Goal: Feedback & Contribution: Leave review/rating

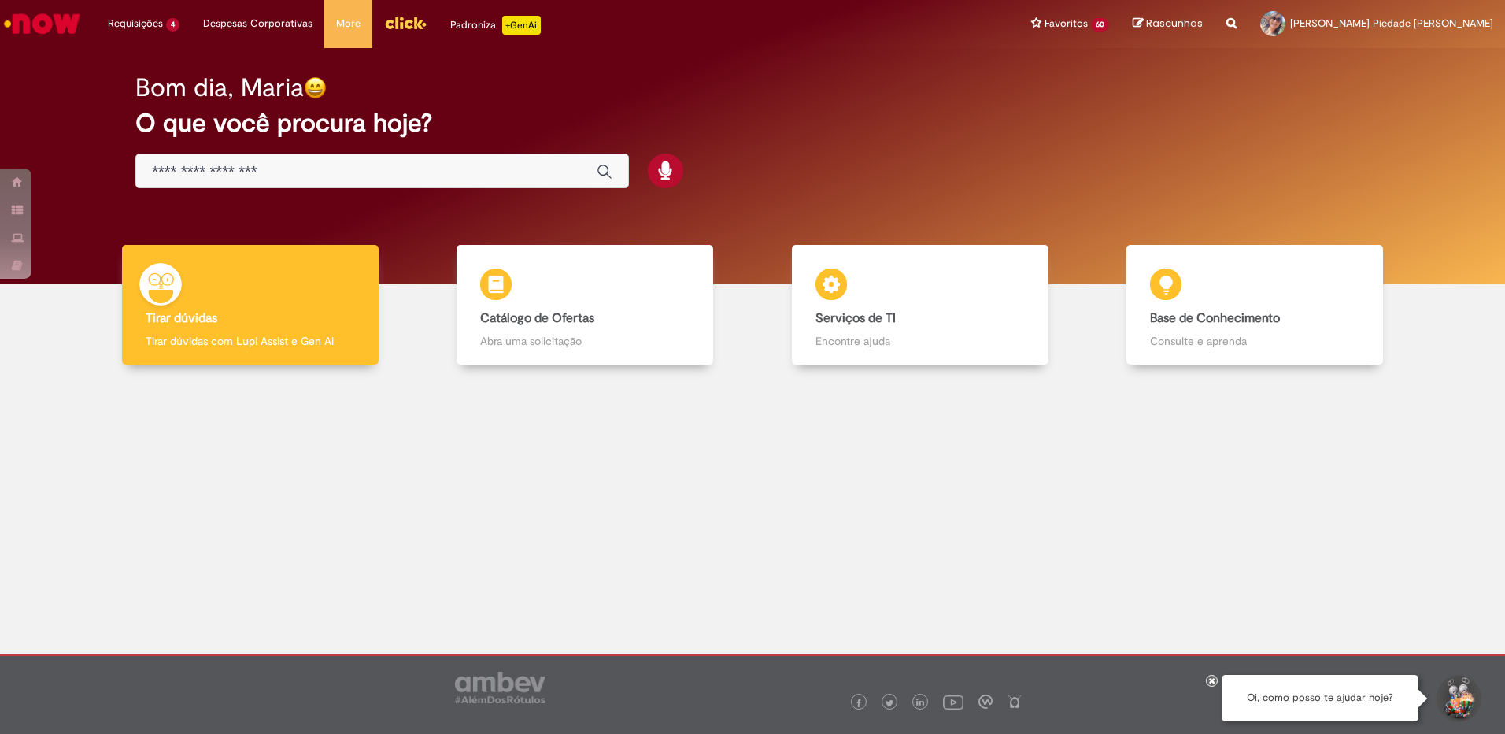
click at [406, 28] on img "Menu Cabeçalho" at bounding box center [405, 23] width 43 height 24
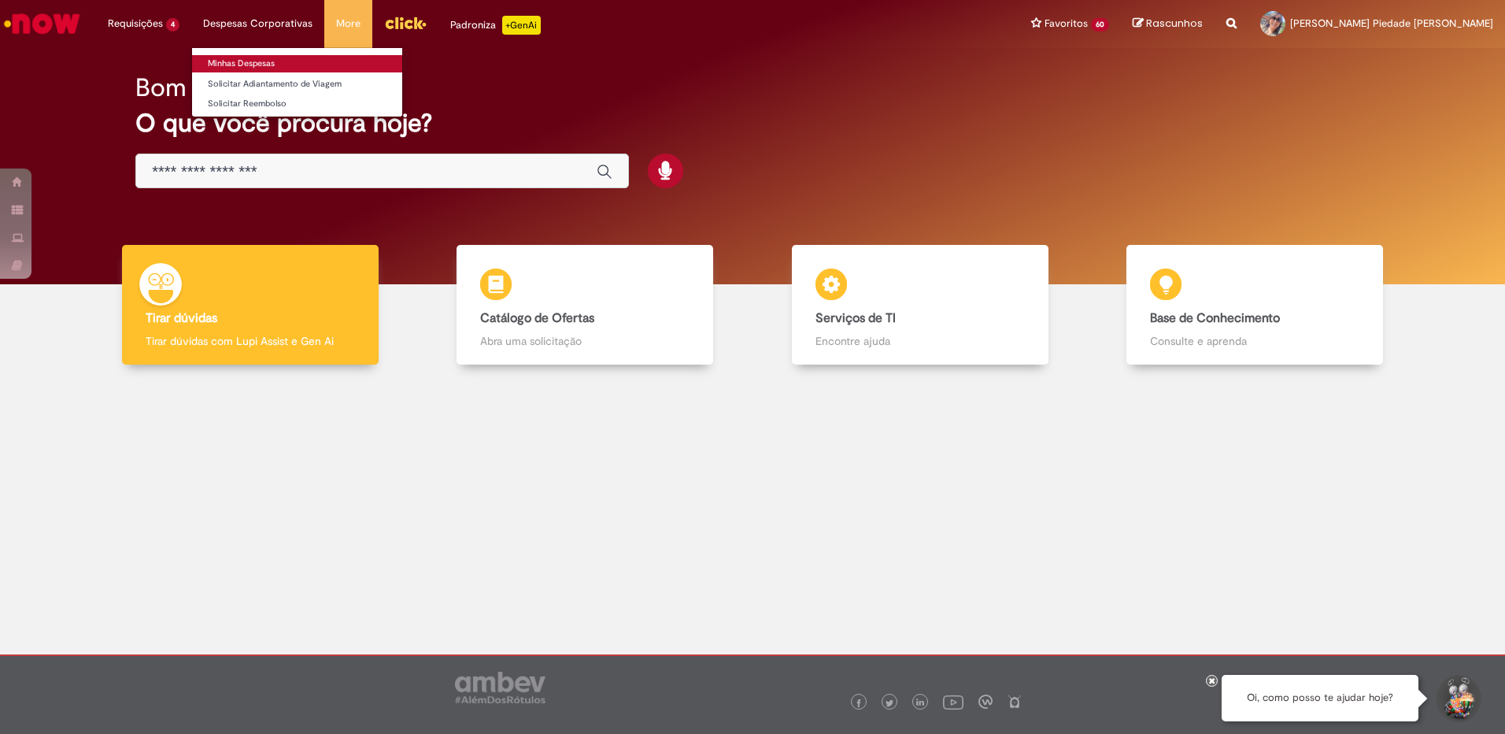
click at [232, 65] on link "Minhas Despesas" at bounding box center [297, 63] width 210 height 17
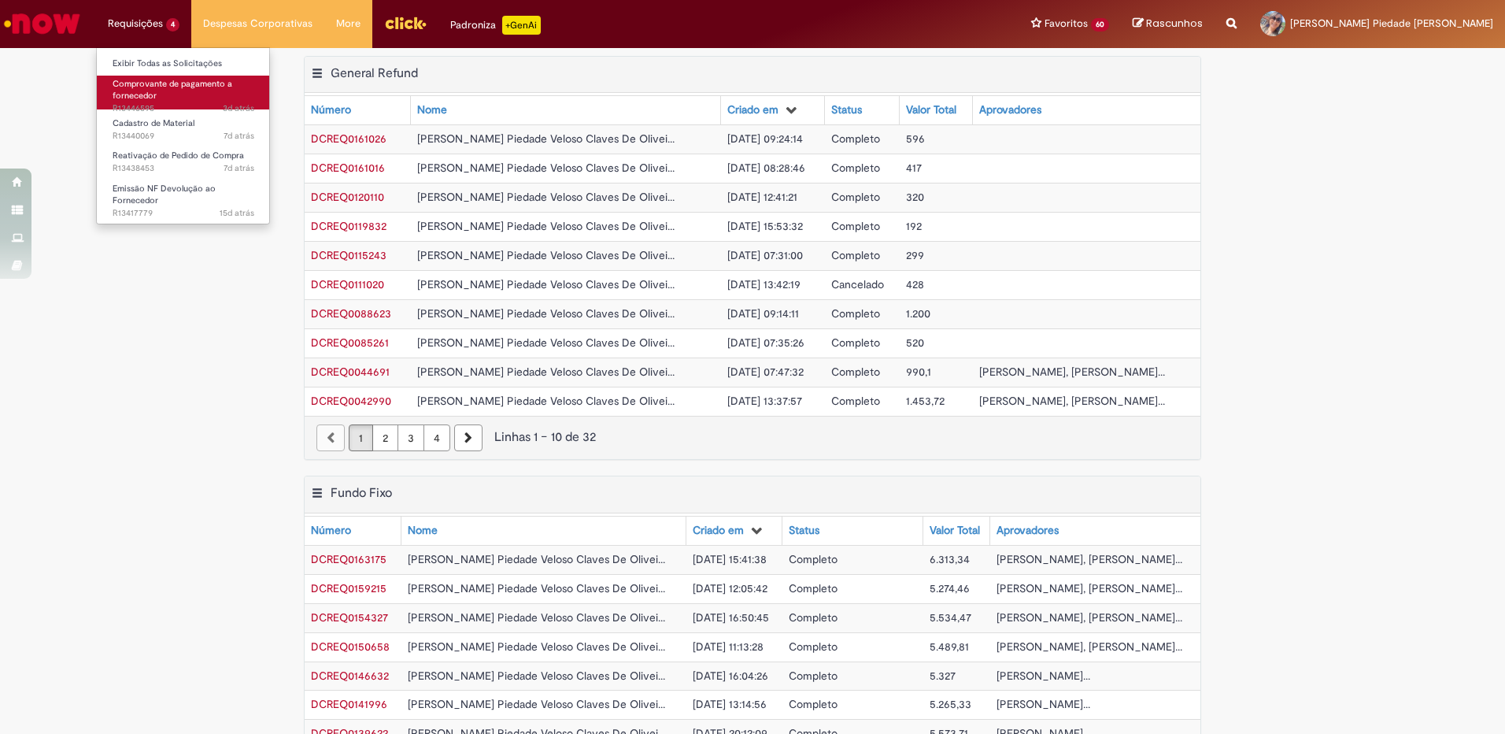
click at [146, 88] on span "Comprovante de pagamento a fornecedor" at bounding box center [173, 90] width 120 height 24
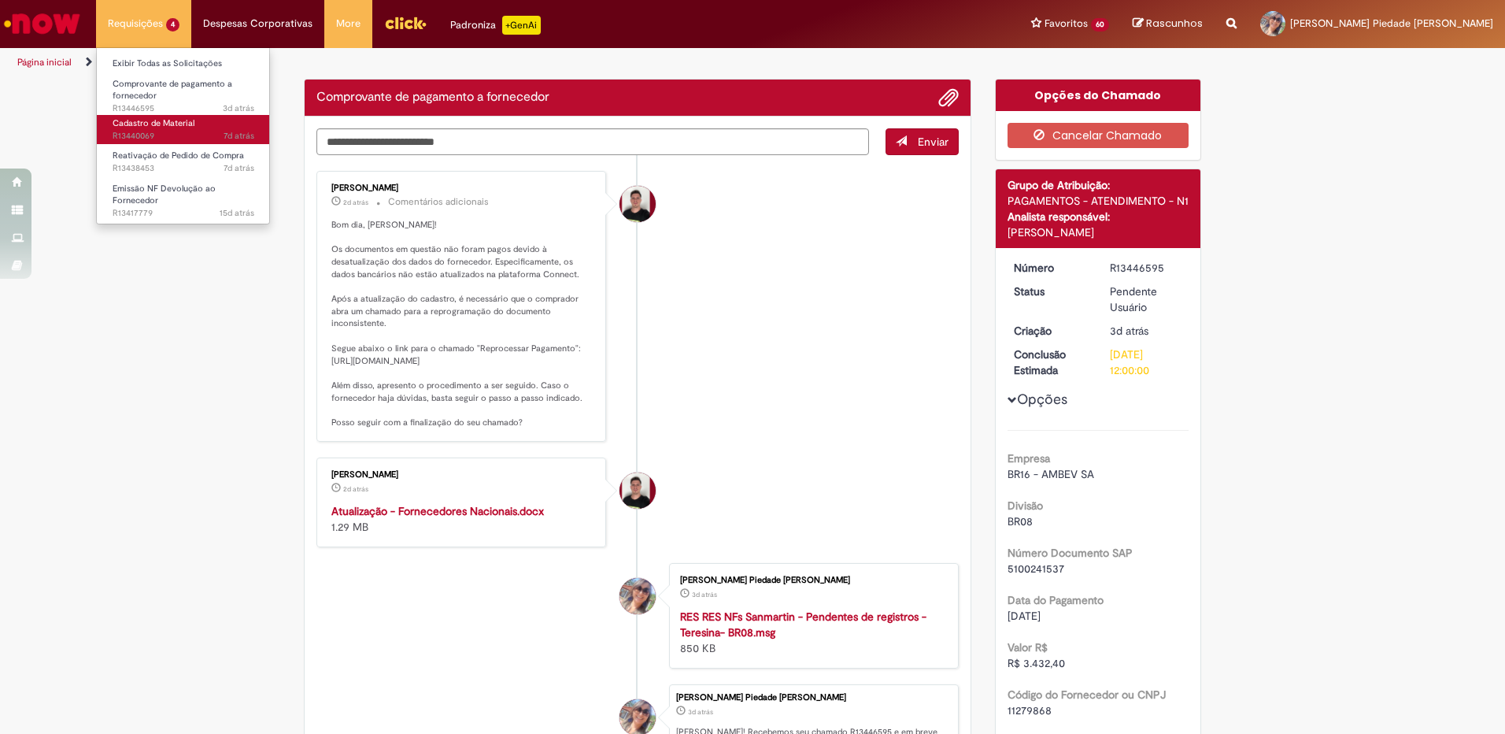
click at [149, 130] on span "7d atrás 7 dias atrás R13440069" at bounding box center [184, 136] width 142 height 13
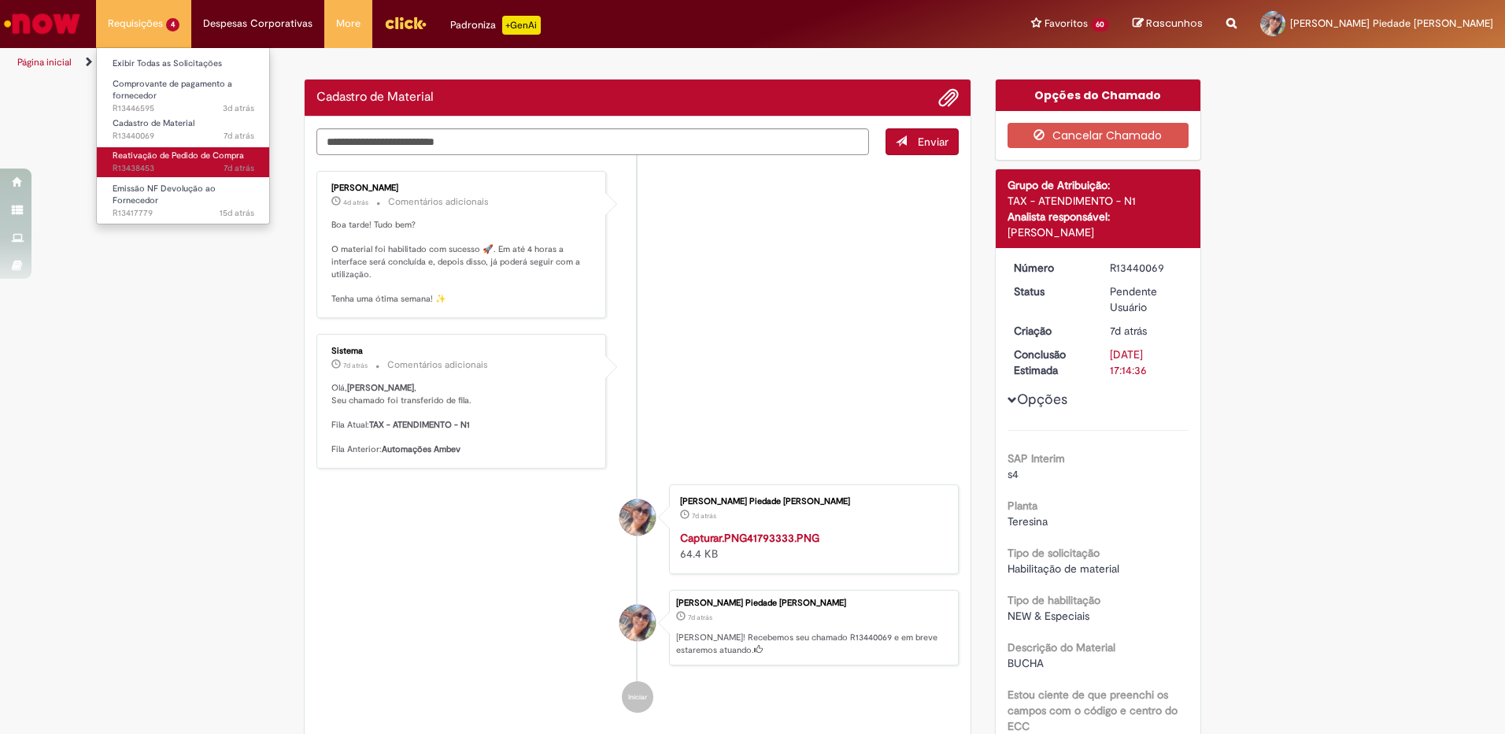
click at [150, 154] on span "Reativação de Pedido de Compra" at bounding box center [178, 156] width 131 height 12
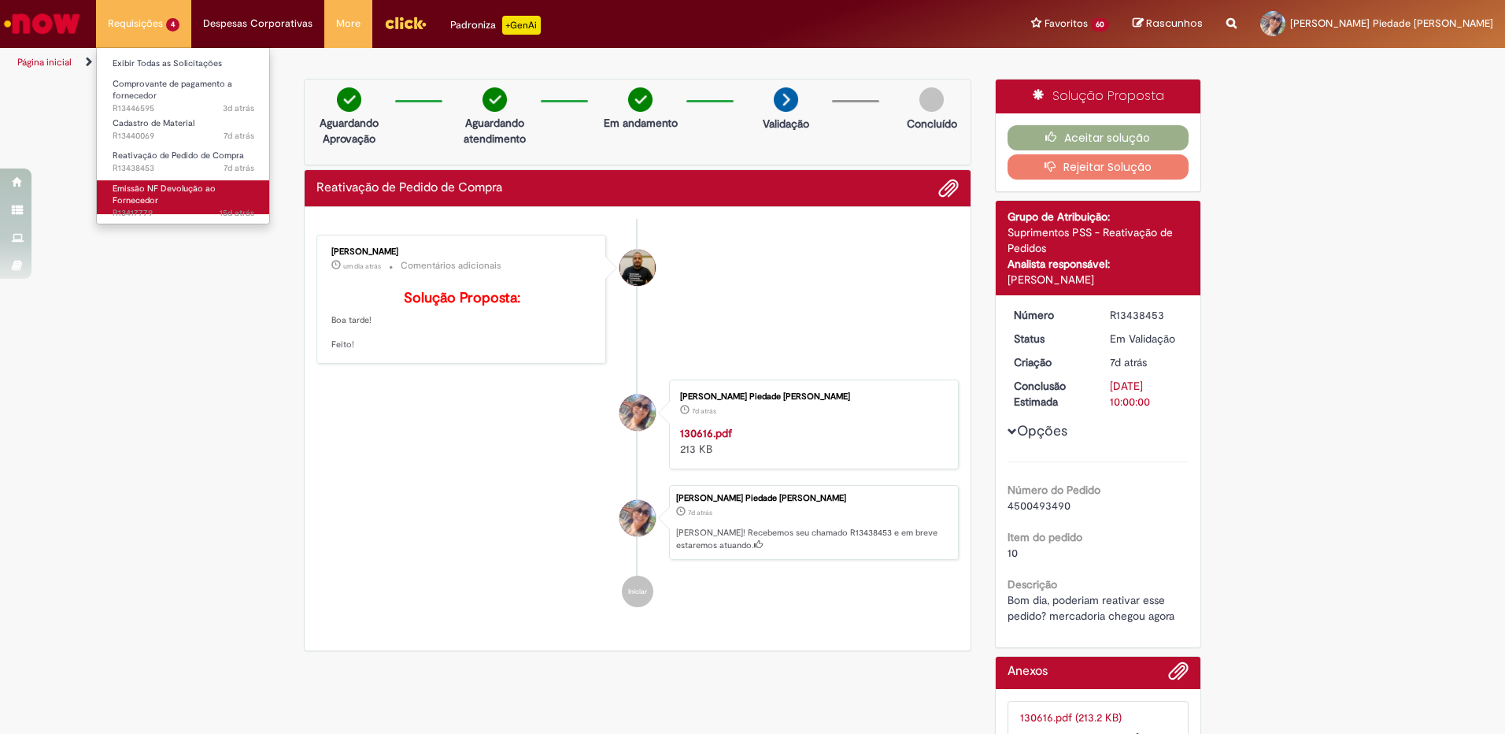
click at [151, 192] on span "Emissão NF Devolução ao Fornecedor" at bounding box center [164, 195] width 103 height 24
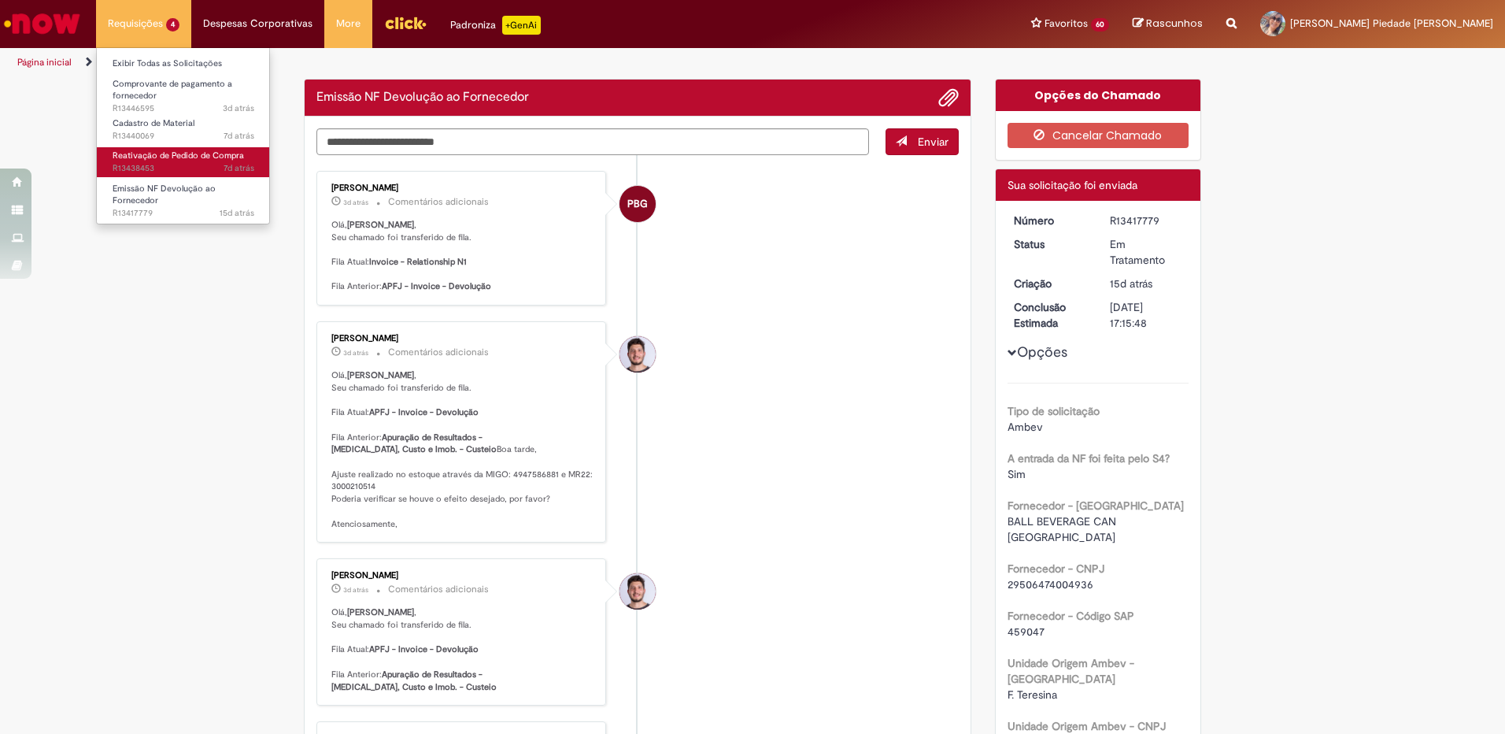
click at [166, 161] on span "Reativação de Pedido de Compra" at bounding box center [178, 156] width 131 height 12
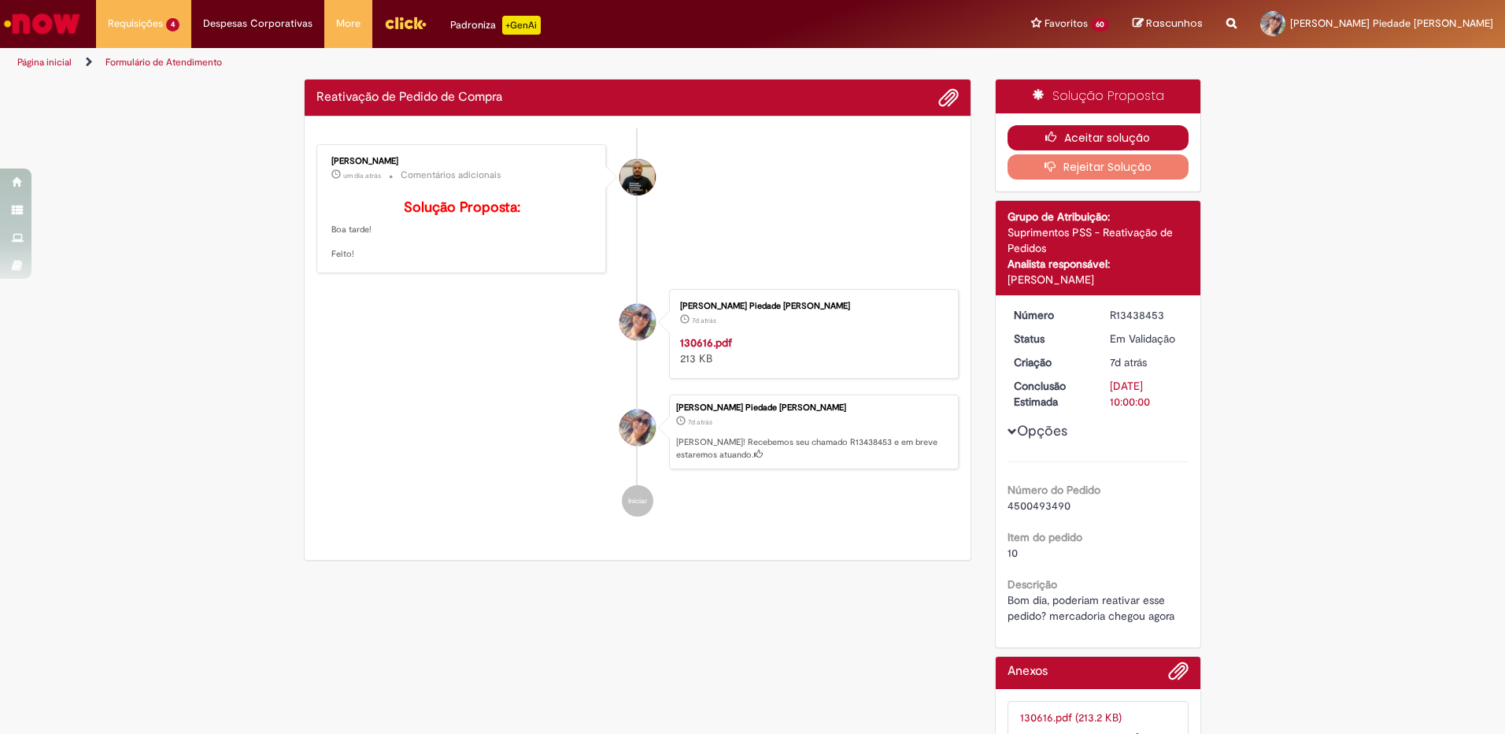
click at [1097, 135] on button "Aceitar solução" at bounding box center [1099, 137] width 182 height 25
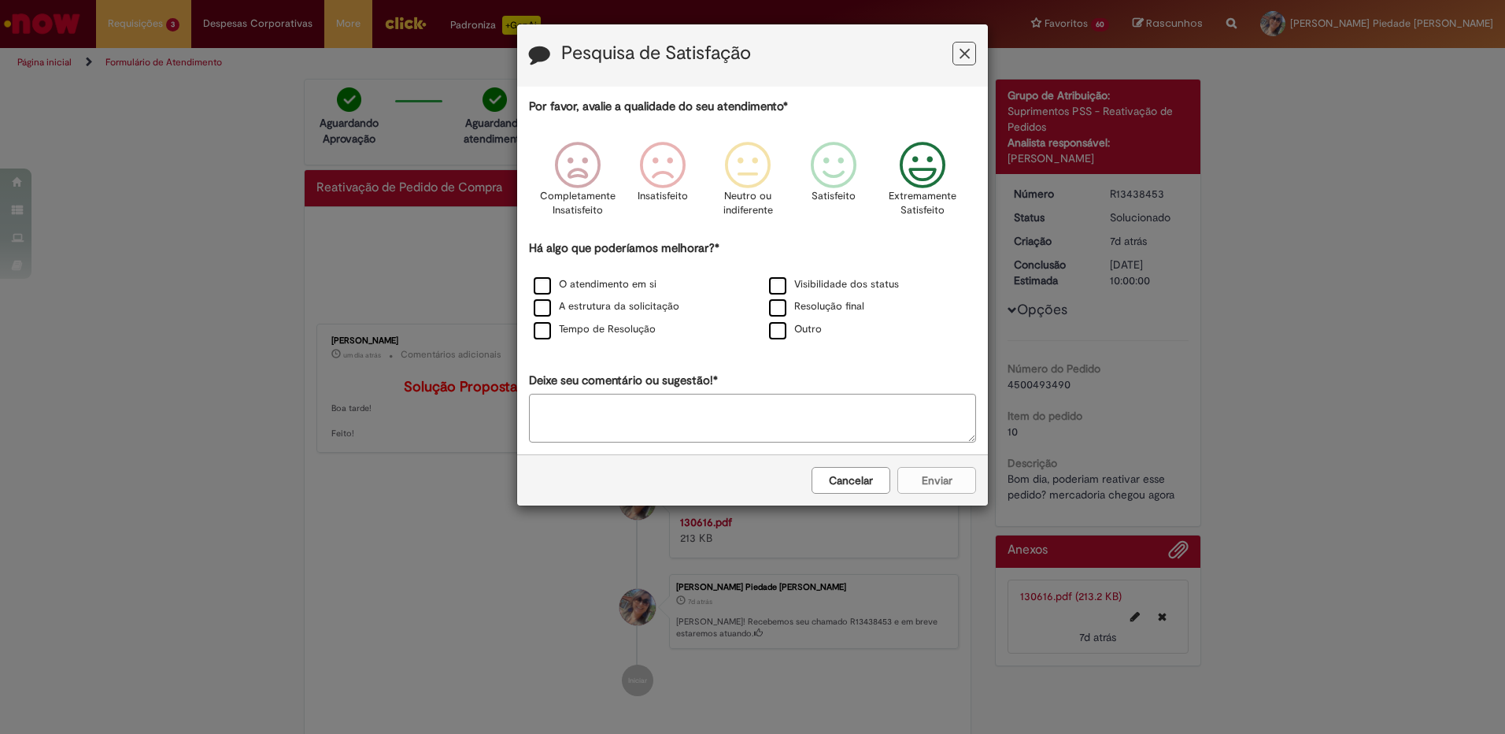
click at [935, 175] on icon "Feedback" at bounding box center [922, 165] width 59 height 47
click at [544, 281] on label "O atendimento em si" at bounding box center [595, 284] width 123 height 15
click at [537, 296] on div "O atendimento em si Visibilidade dos status A estrutura da solicitação Resoluçã…" at bounding box center [752, 308] width 471 height 68
click at [781, 286] on label "Visibilidade dos status" at bounding box center [834, 284] width 130 height 15
click at [779, 307] on label "Resolução final" at bounding box center [816, 306] width 95 height 15
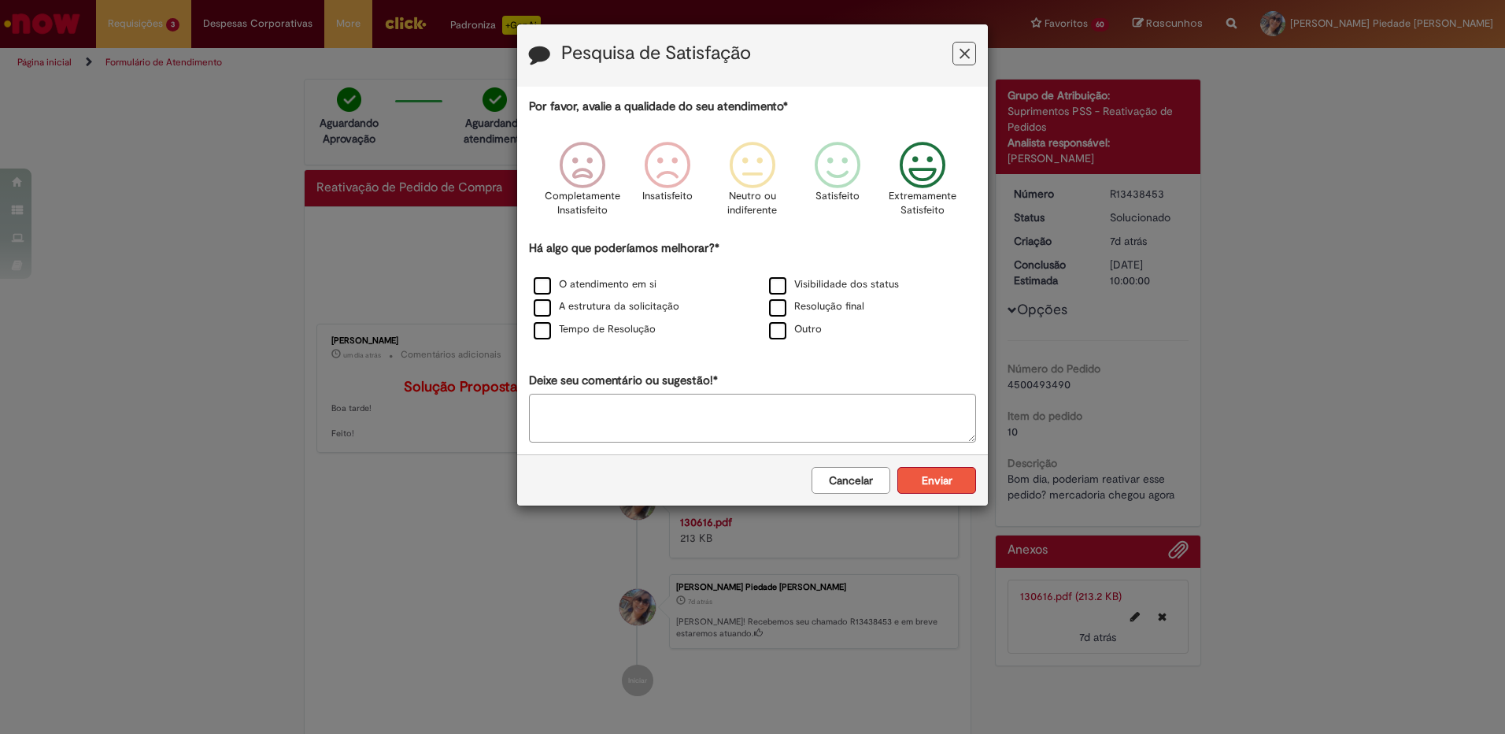
click at [930, 476] on button "Enviar" at bounding box center [936, 480] width 79 height 27
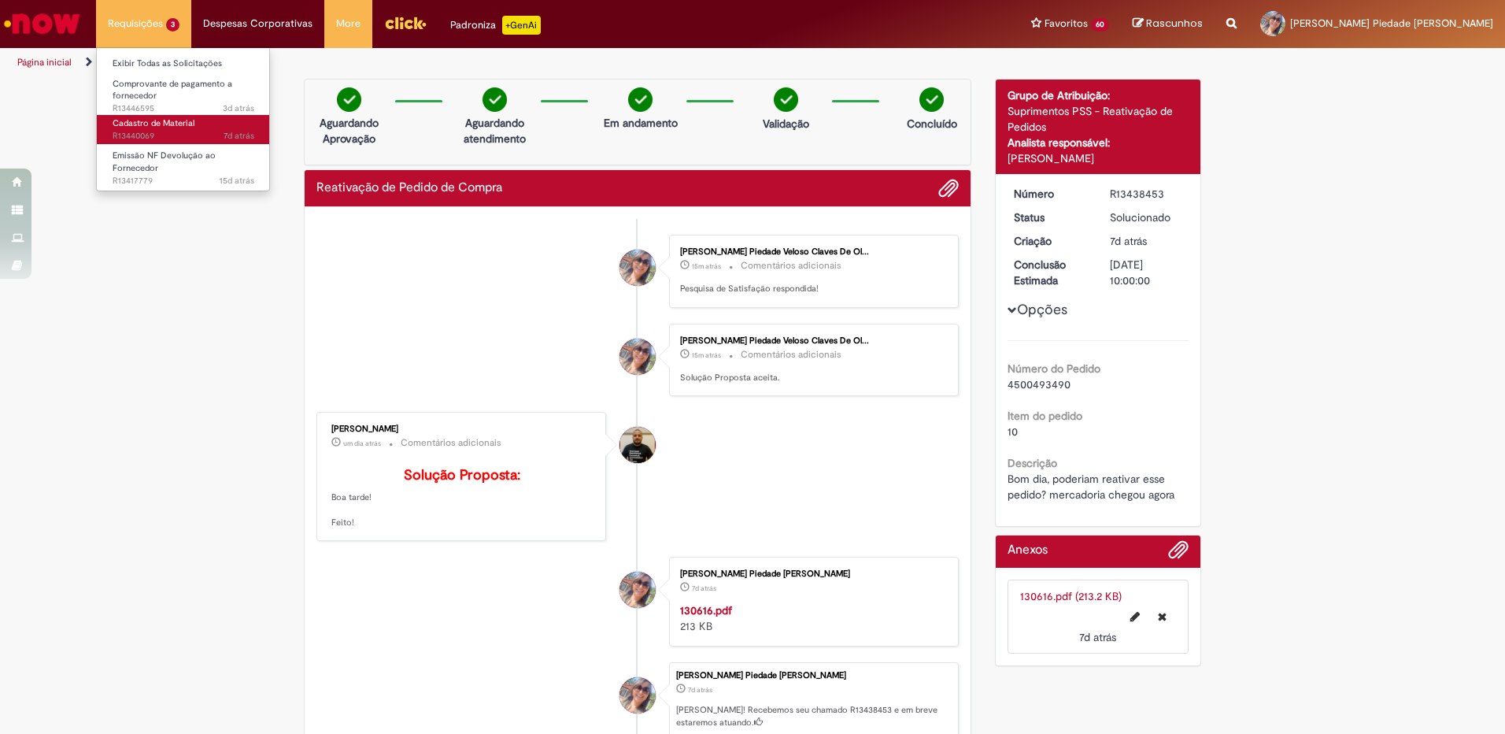
click at [145, 128] on span "Cadastro de Material" at bounding box center [154, 123] width 82 height 12
click at [139, 157] on span "Emissão NF Devolução ao Fornecedor" at bounding box center [164, 162] width 103 height 24
